Goal: Information Seeking & Learning: Learn about a topic

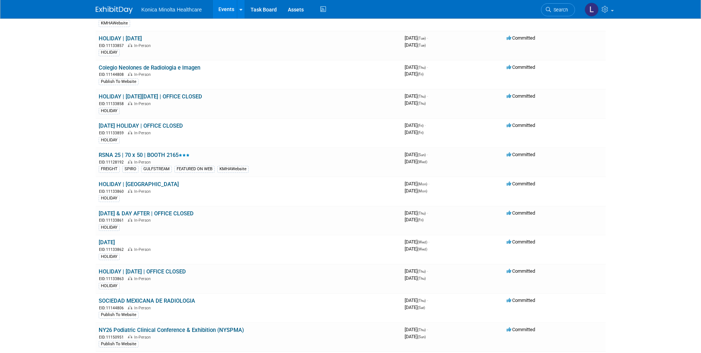
scroll to position [370, 0]
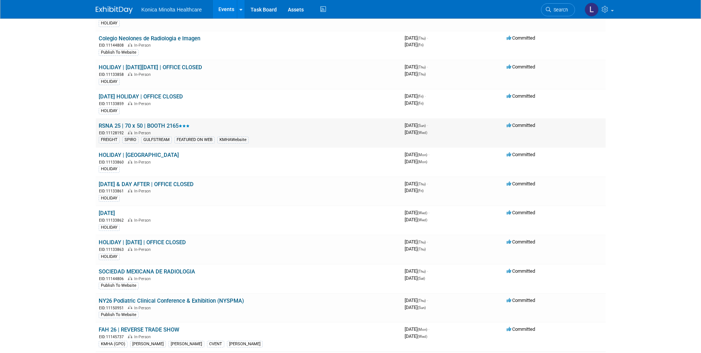
click at [148, 124] on link "RSNA 25 | 70 x 50 | BOOTH 2165" at bounding box center [144, 125] width 91 height 7
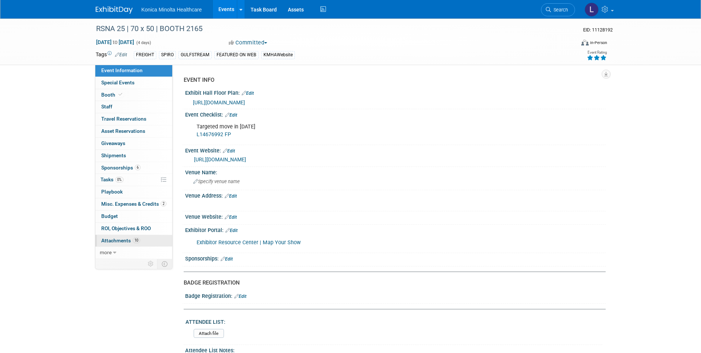
click at [111, 241] on span "Attachments 10" at bounding box center [120, 240] width 39 height 6
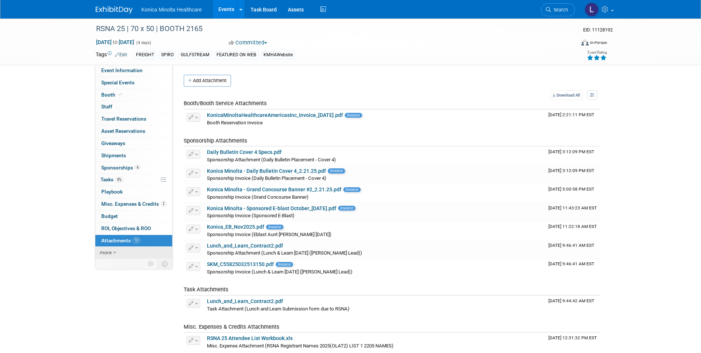
click at [106, 252] on span "more" at bounding box center [106, 252] width 12 height 6
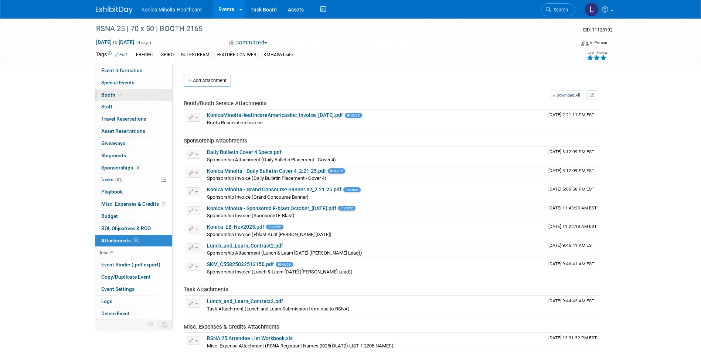
click at [105, 95] on span "Booth" at bounding box center [112, 95] width 23 height 6
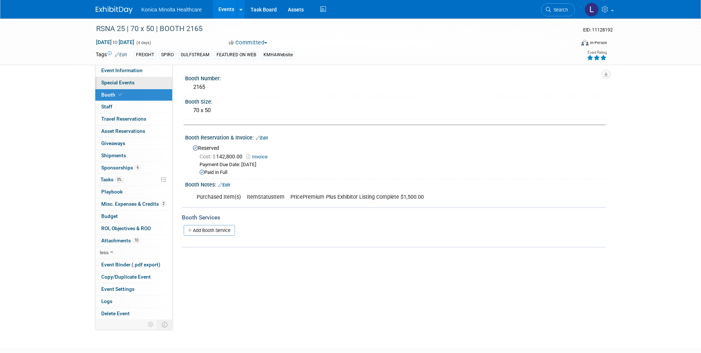
click at [117, 82] on span "Special Events" at bounding box center [117, 82] width 33 height 6
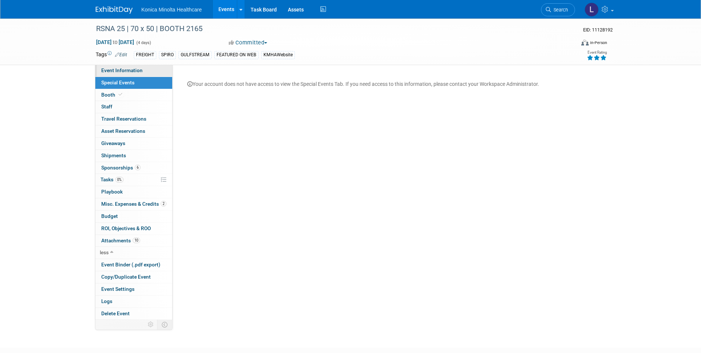
click at [118, 71] on span "Event Information" at bounding box center [121, 70] width 41 height 6
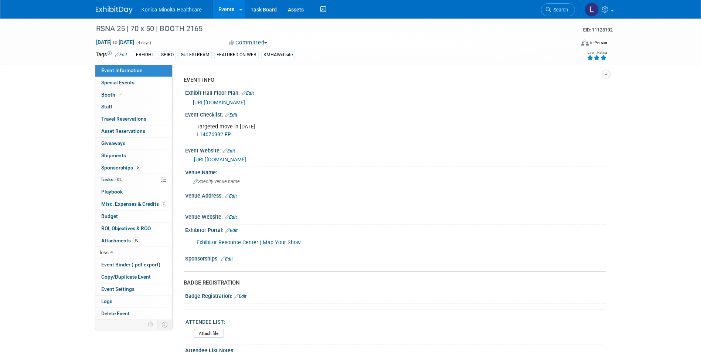
click at [112, 11] on img at bounding box center [114, 9] width 37 height 7
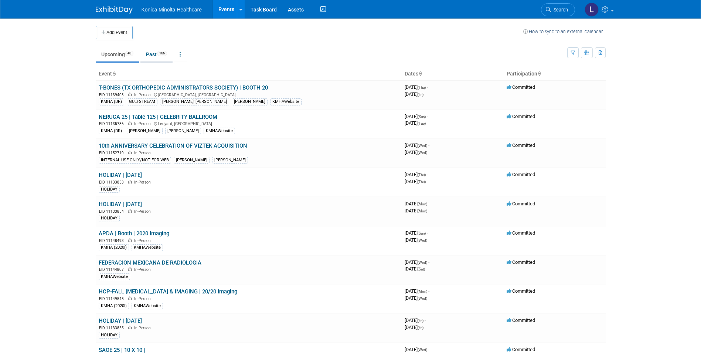
click at [152, 55] on link "Past 166" at bounding box center [156, 54] width 32 height 14
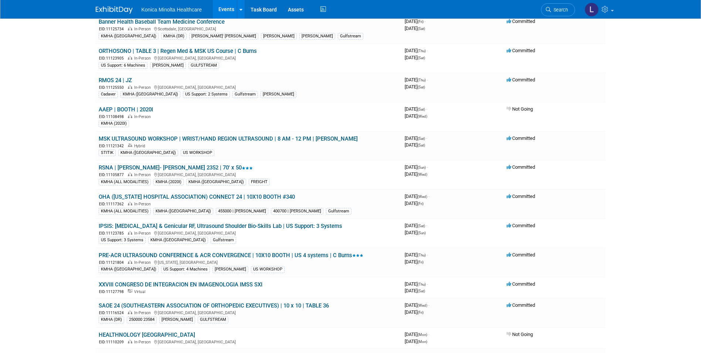
scroll to position [2033, 0]
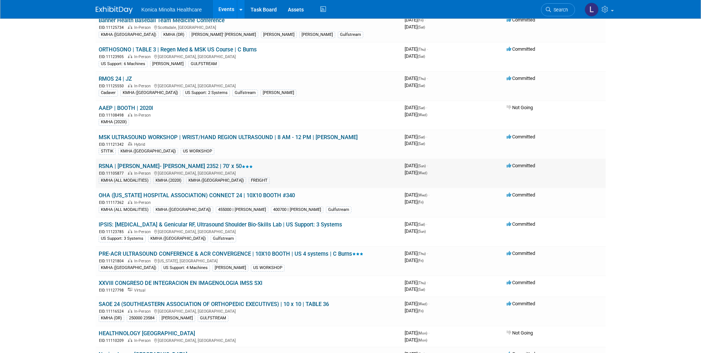
click at [157, 163] on link "RSNA | SOUTH HALL- Booth 2352 | 70' x 50" at bounding box center [176, 166] width 154 height 7
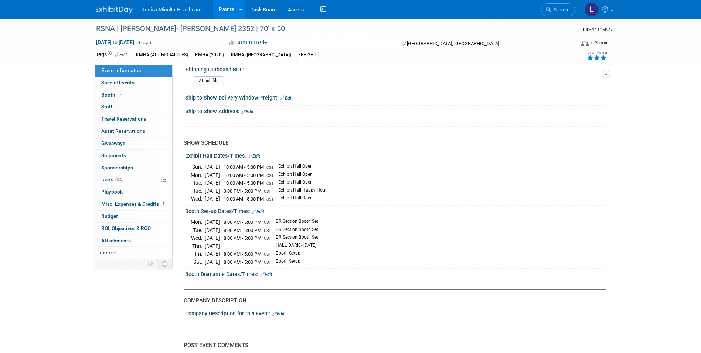
scroll to position [778, 0]
